Goal: Task Accomplishment & Management: Use online tool/utility

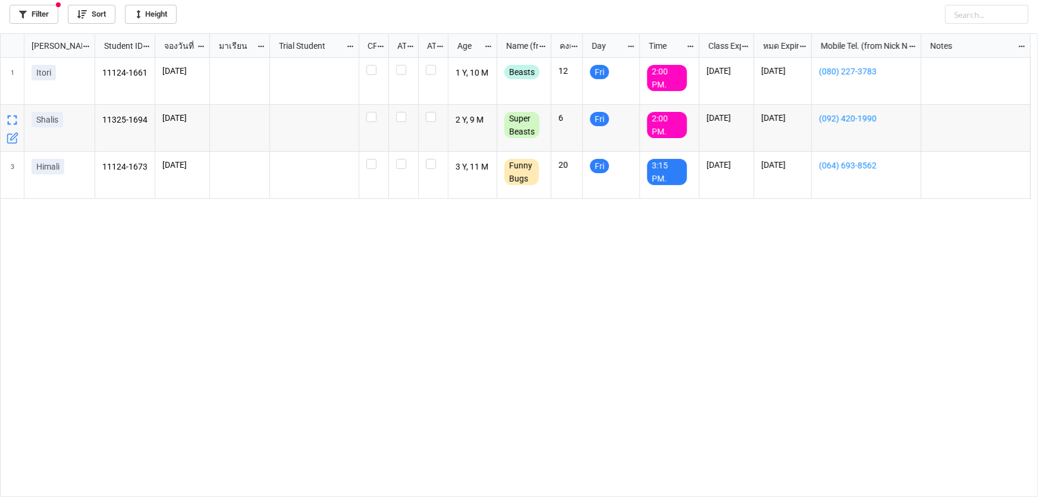
scroll to position [457, 1031]
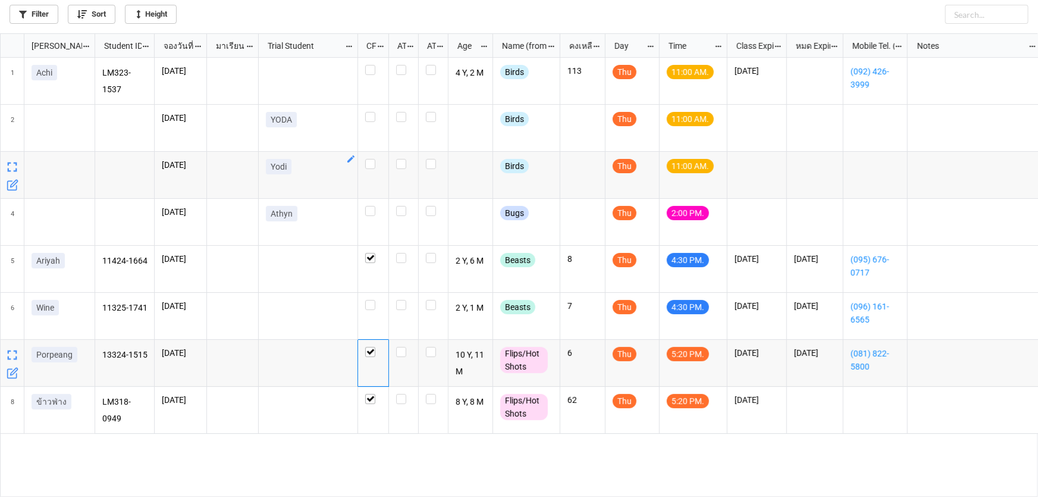
scroll to position [457, 1031]
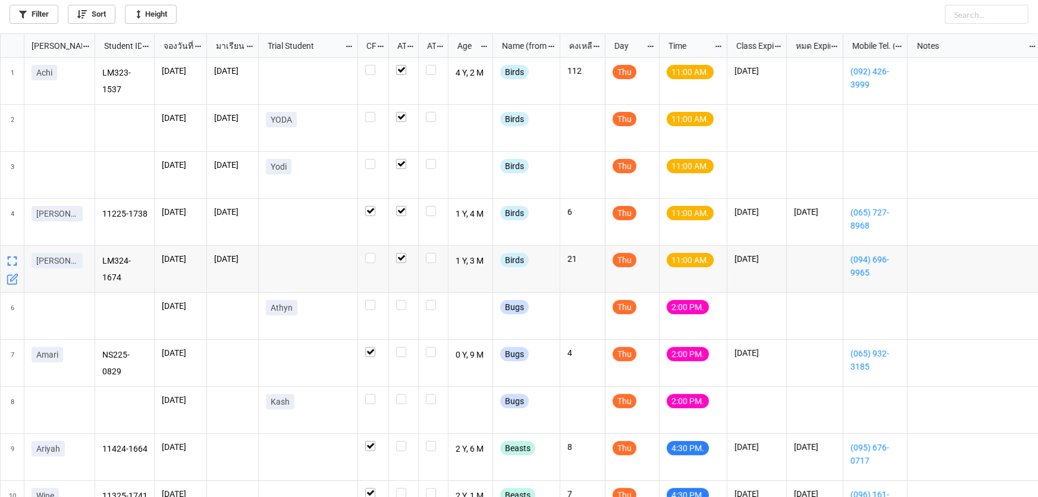
scroll to position [54, 0]
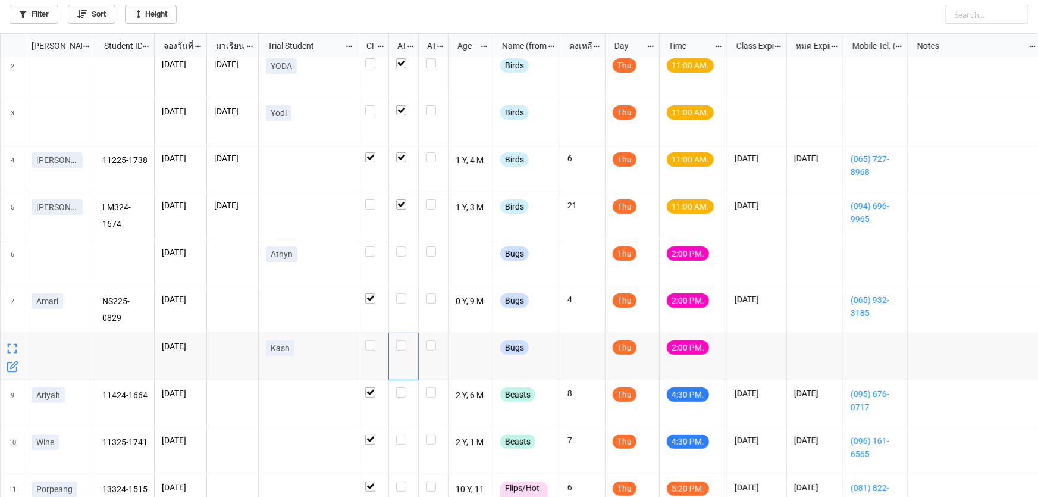
click at [395, 349] on div "grid" at bounding box center [404, 356] width 30 height 47
click at [402, 293] on label "grid" at bounding box center [403, 293] width 15 height 0
click at [400, 340] on label "grid" at bounding box center [403, 340] width 15 height 0
click at [12, 272] on icon "grid" at bounding box center [13, 273] width 12 height 12
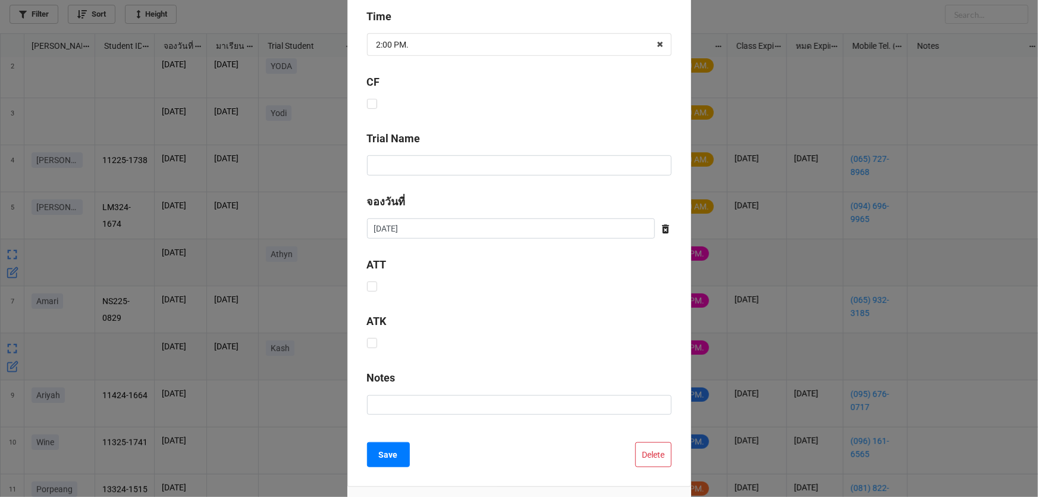
scroll to position [440, 0]
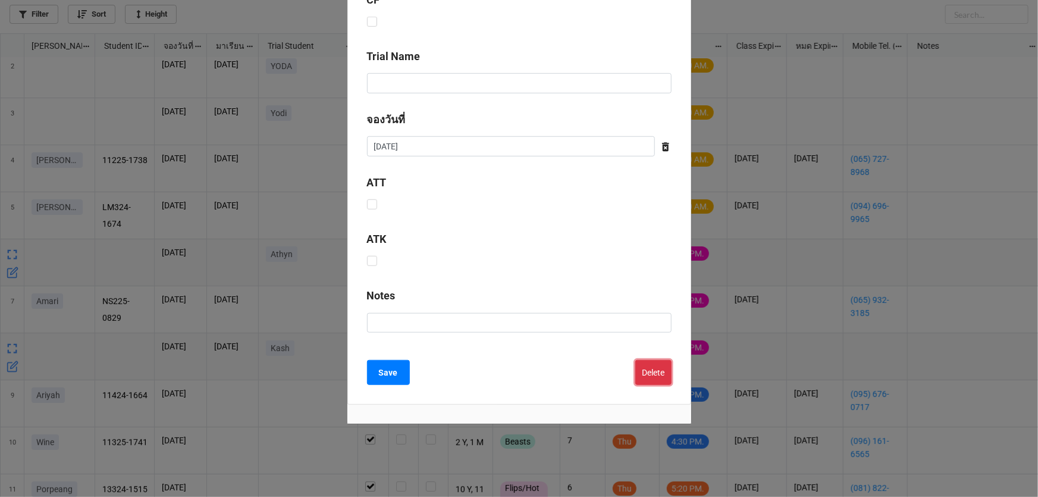
click at [654, 371] on button "Delete" at bounding box center [653, 372] width 36 height 25
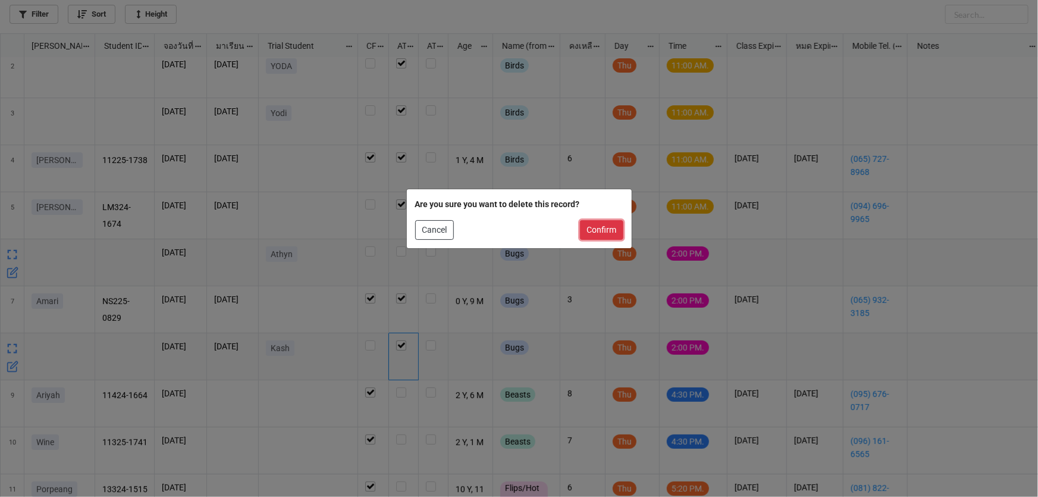
click at [595, 234] on button "Confirm" at bounding box center [601, 230] width 43 height 20
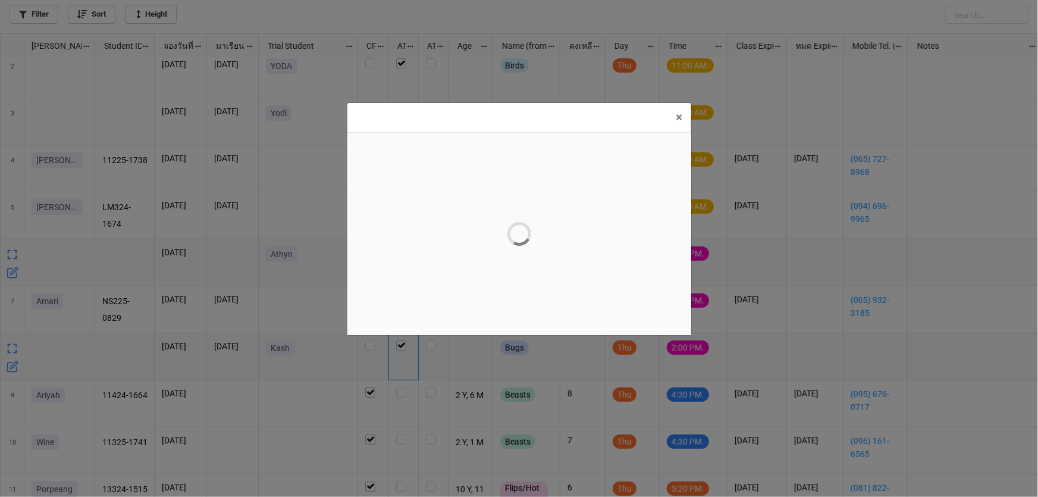
scroll to position [0, 0]
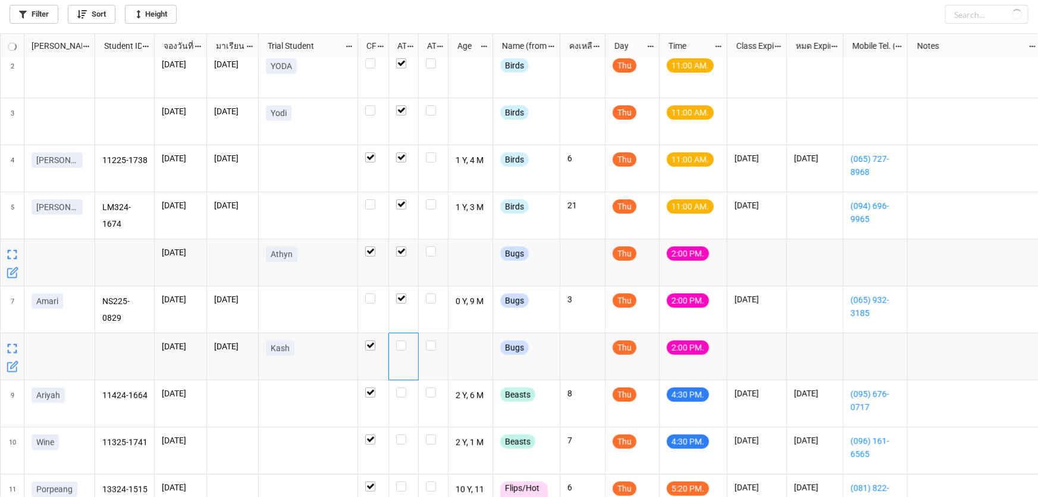
checkbox input "true"
checkbox input "false"
checkbox input "true"
checkbox input "false"
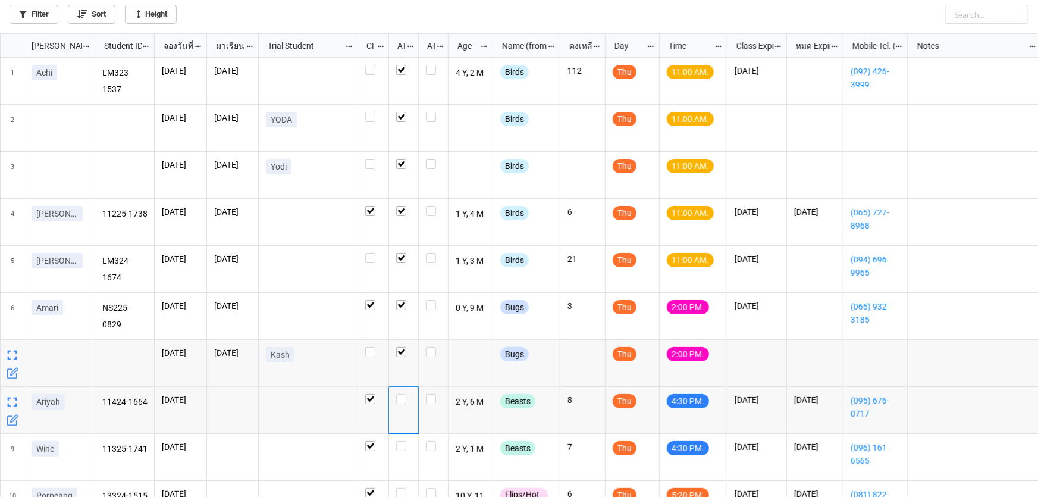
scroll to position [83, 0]
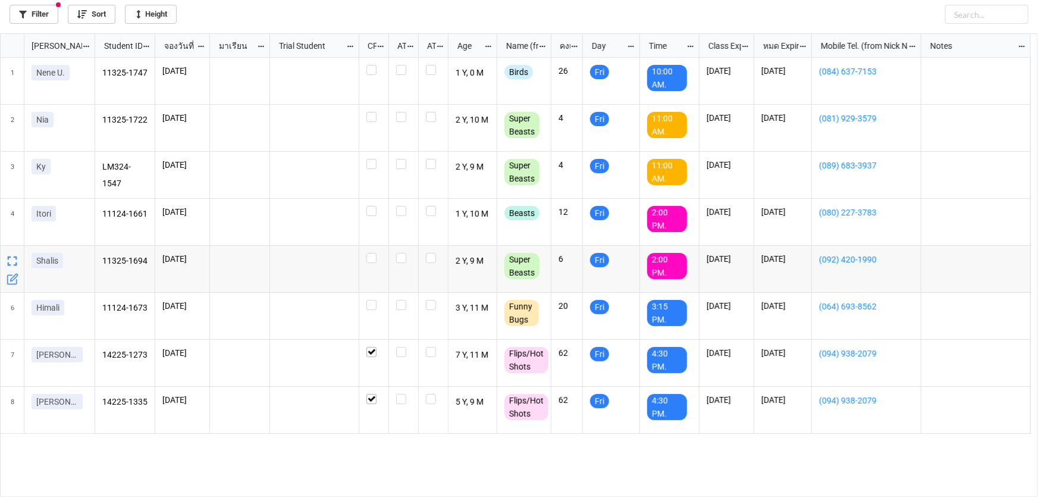
scroll to position [457, 1031]
